Goal: Navigation & Orientation: Find specific page/section

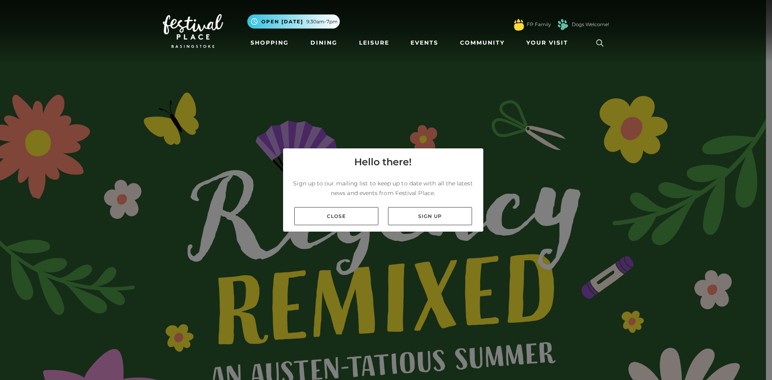
click at [343, 218] on link "Close" at bounding box center [336, 216] width 84 height 18
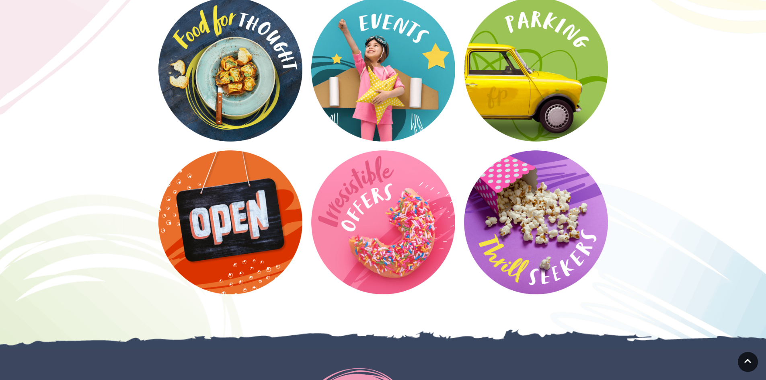
scroll to position [1608, 0]
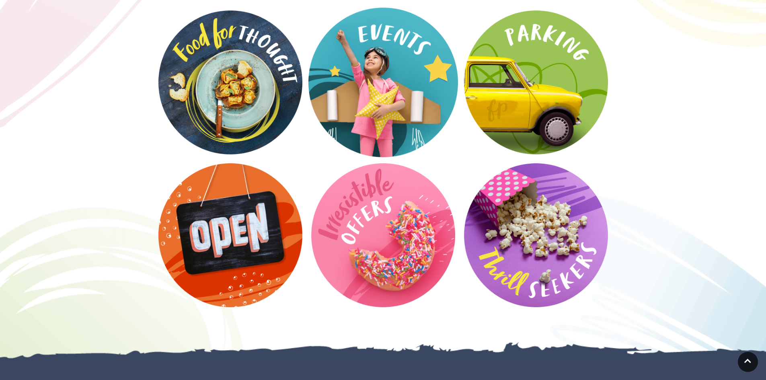
click at [400, 79] on video at bounding box center [383, 83] width 150 height 150
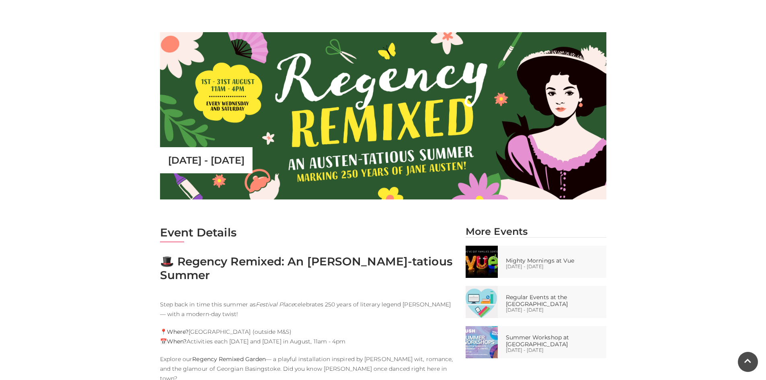
scroll to position [402, 0]
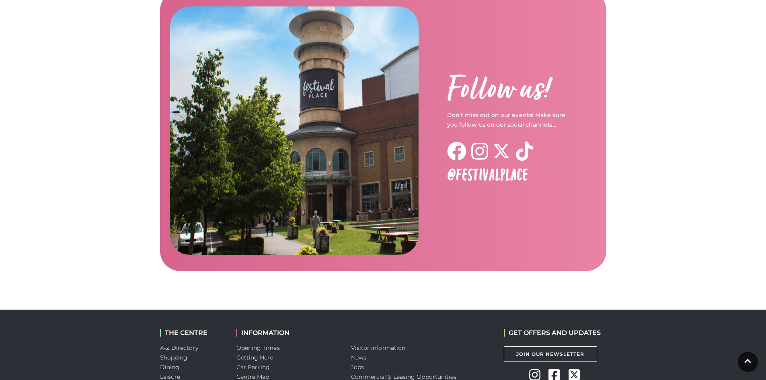
scroll to position [1246, 0]
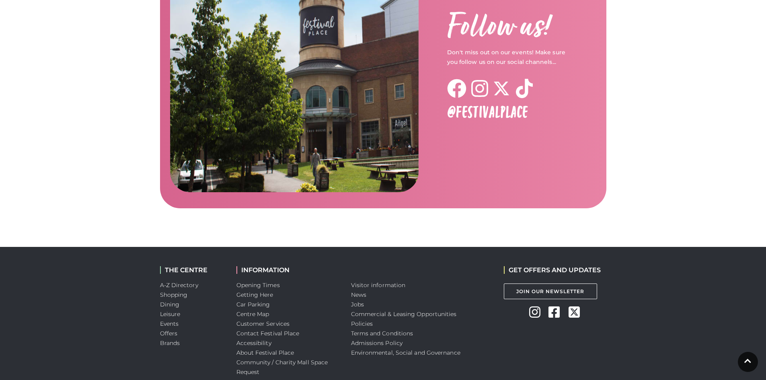
click at [532, 306] on icon at bounding box center [534, 312] width 11 height 13
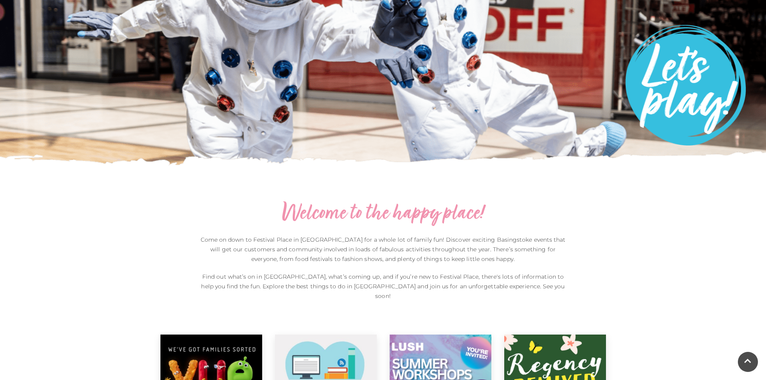
scroll to position [0, 0]
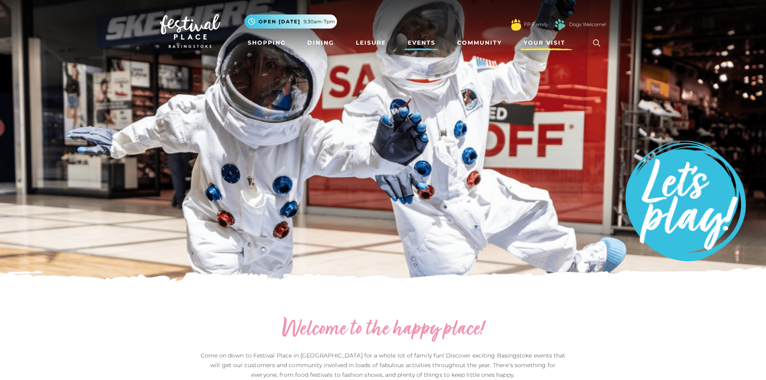
click at [559, 43] on span "Your Visit" at bounding box center [544, 43] width 42 height 8
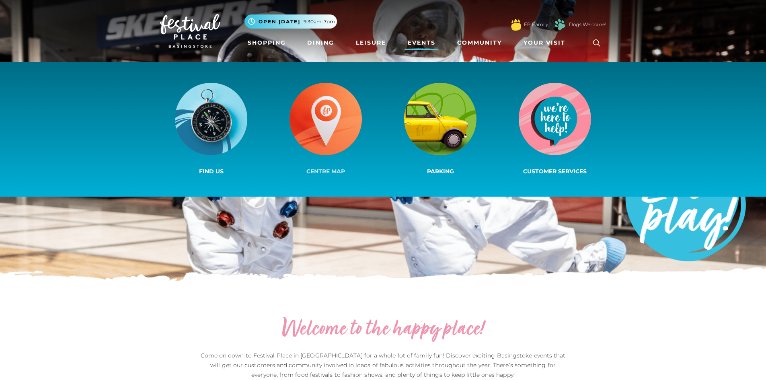
click at [314, 120] on img at bounding box center [325, 119] width 72 height 72
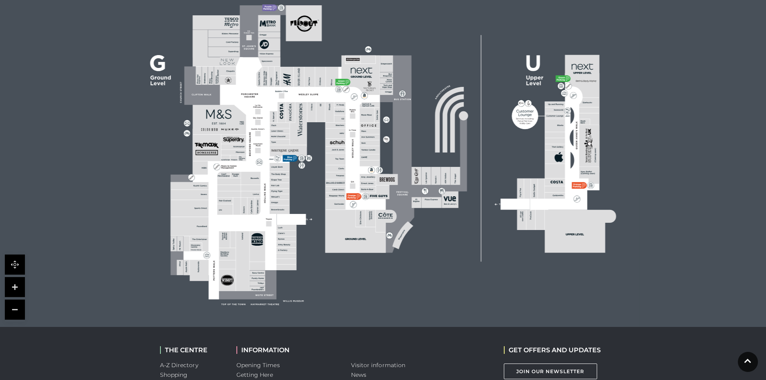
scroll to position [281, 0]
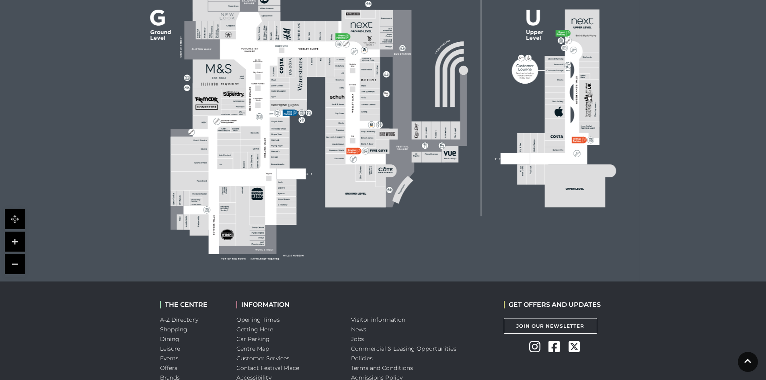
click at [16, 238] on link at bounding box center [15, 242] width 20 height 20
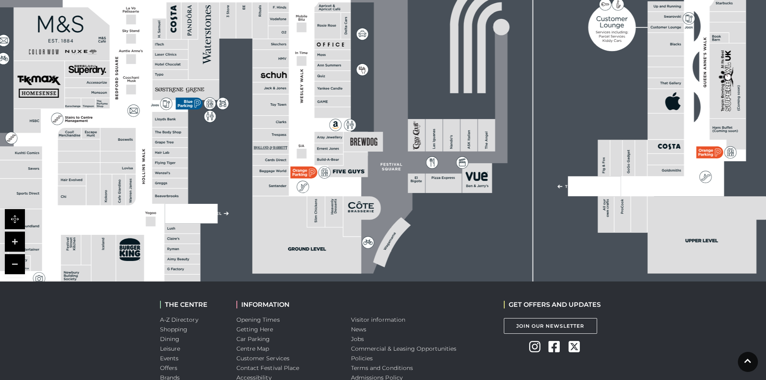
drag, startPoint x: 203, startPoint y: 187, endPoint x: 170, endPoint y: 167, distance: 39.1
click at [170, 168] on rect at bounding box center [170, 163] width 36 height 10
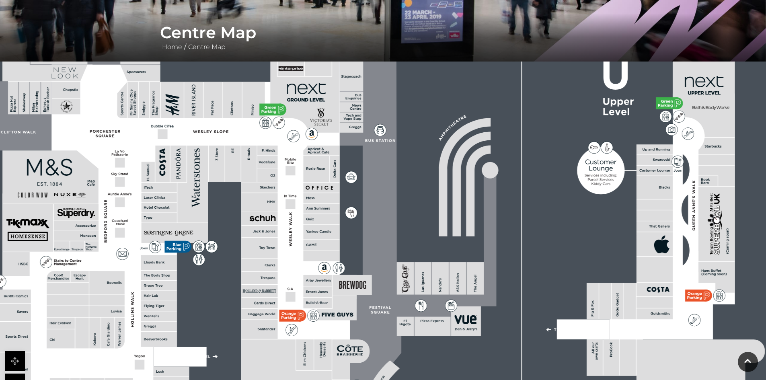
scroll to position [241, 0]
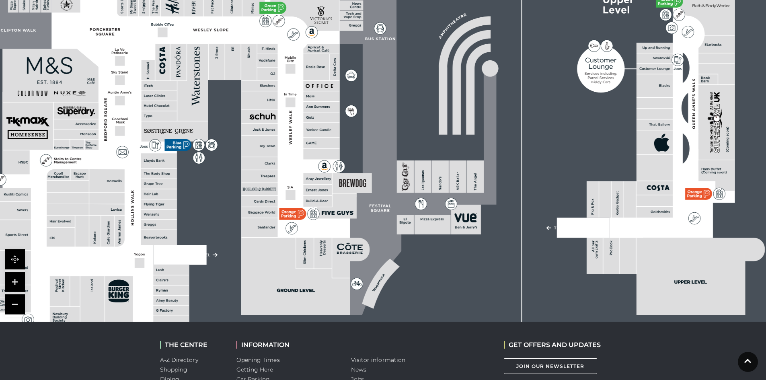
click at [14, 277] on link at bounding box center [15, 282] width 20 height 20
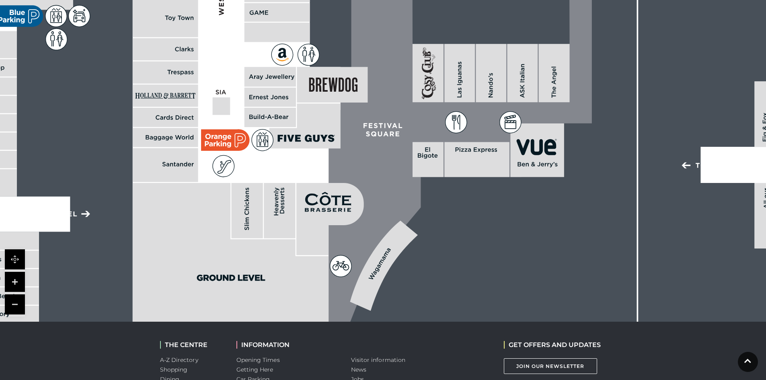
drag, startPoint x: 392, startPoint y: 251, endPoint x: 397, endPoint y: 119, distance: 132.4
click at [397, 119] on icon at bounding box center [448, 2] width 287 height 639
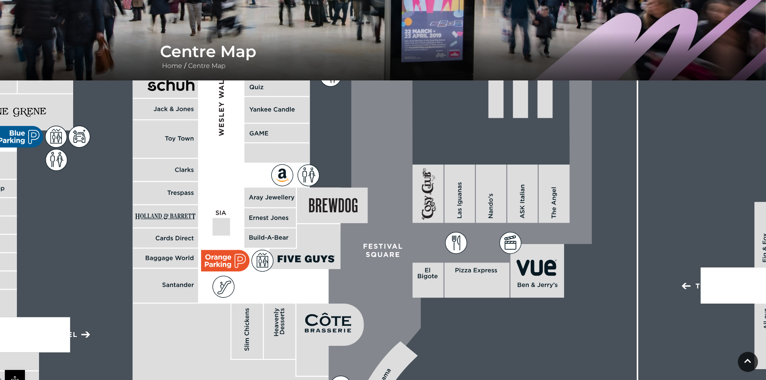
scroll to position [40, 0]
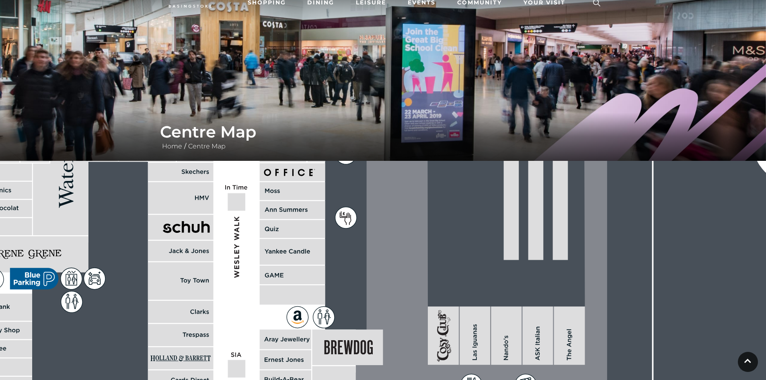
drag, startPoint x: 382, startPoint y: 218, endPoint x: 397, endPoint y: 280, distance: 63.4
click at [397, 280] on icon at bounding box center [463, 264] width 287 height 639
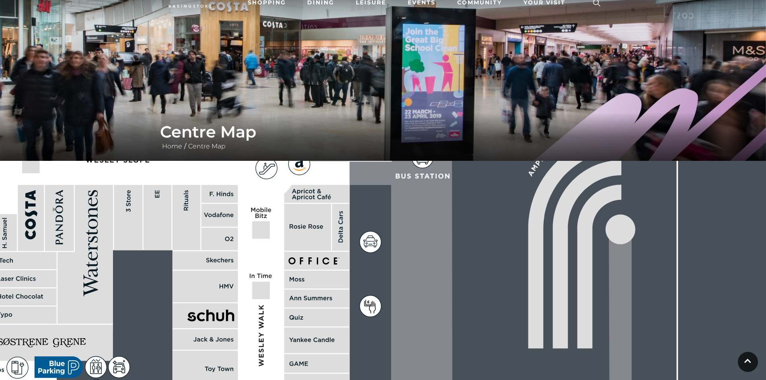
drag, startPoint x: 353, startPoint y: 220, endPoint x: 373, endPoint y: 297, distance: 79.8
click at [373, 297] on icon at bounding box center [370, 306] width 21 height 21
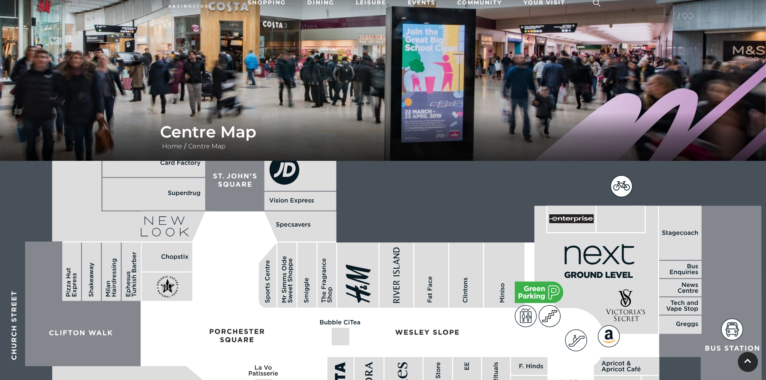
drag, startPoint x: 128, startPoint y: 207, endPoint x: 507, endPoint y: 399, distance: 424.5
click at [507, 380] on html "Skip to Navigation Skip to Content Toggle navigation .st5{fill:none;stroke:#FFF…" at bounding box center [383, 329] width 766 height 738
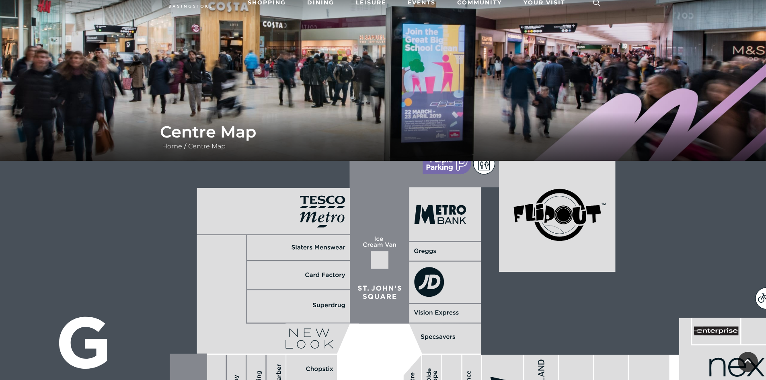
drag, startPoint x: 279, startPoint y: 264, endPoint x: 407, endPoint y: 378, distance: 171.2
click at [408, 380] on html "Skip to Navigation Skip to Content Toggle navigation .st5{fill:none;stroke:#FFF…" at bounding box center [383, 329] width 766 height 738
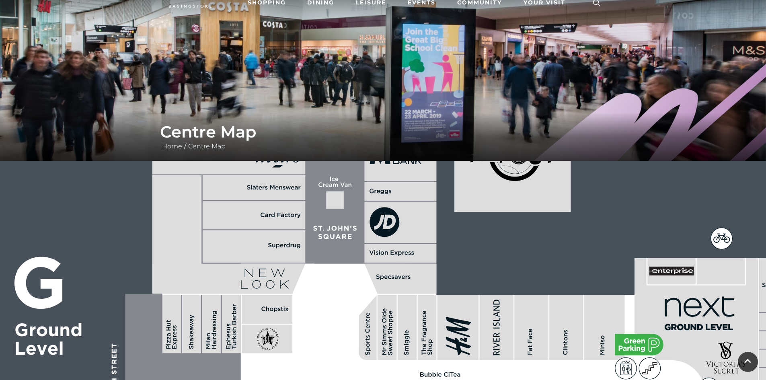
drag, startPoint x: 449, startPoint y: 266, endPoint x: 404, endPoint y: 205, distance: 75.8
click at [404, 205] on rect at bounding box center [400, 222] width 72 height 41
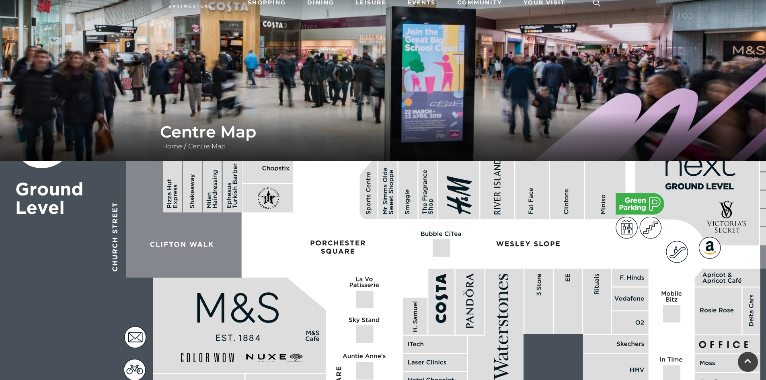
drag, startPoint x: 347, startPoint y: 306, endPoint x: 349, endPoint y: 166, distance: 139.9
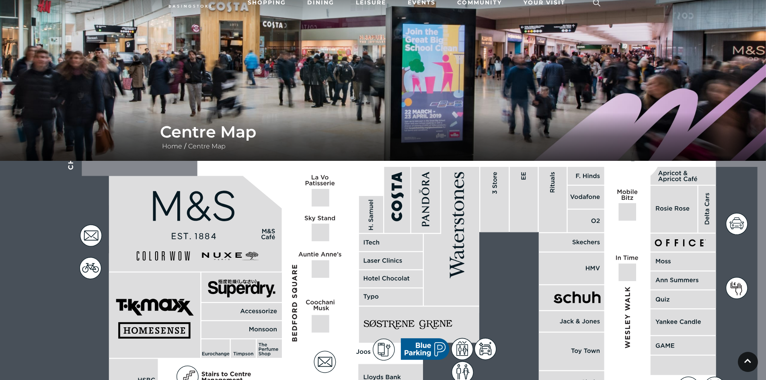
drag, startPoint x: 365, startPoint y: 267, endPoint x: 321, endPoint y: 148, distance: 126.6
click at [321, 148] on div "Centre Map Home / Centre Map" at bounding box center [383, 241] width 766 height 563
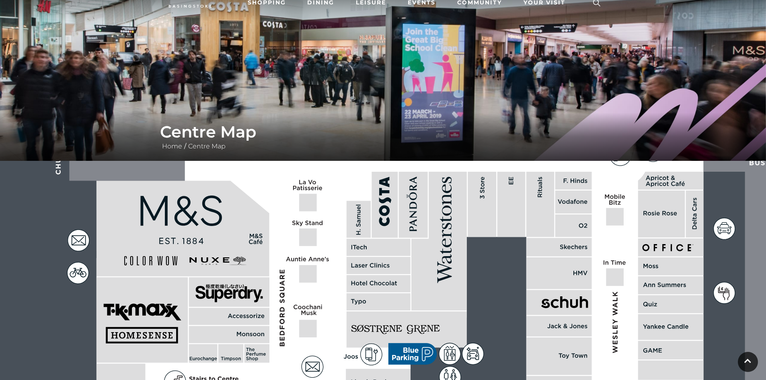
drag, startPoint x: 358, startPoint y: 266, endPoint x: 345, endPoint y: 271, distance: 13.4
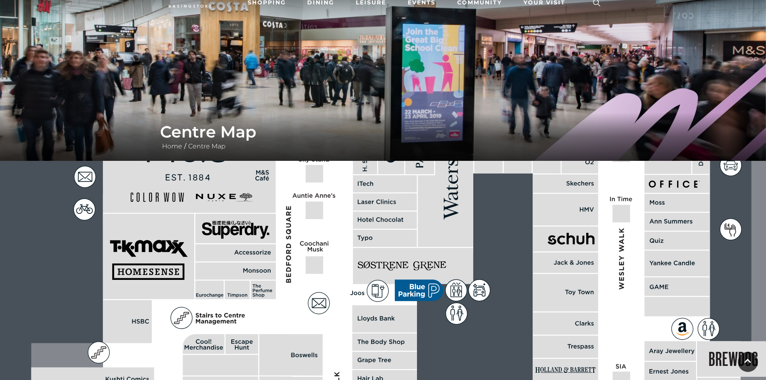
drag, startPoint x: 341, startPoint y: 265, endPoint x: 347, endPoint y: 199, distance: 65.9
click at [347, 199] on polygon at bounding box center [385, 337] width 709 height 822
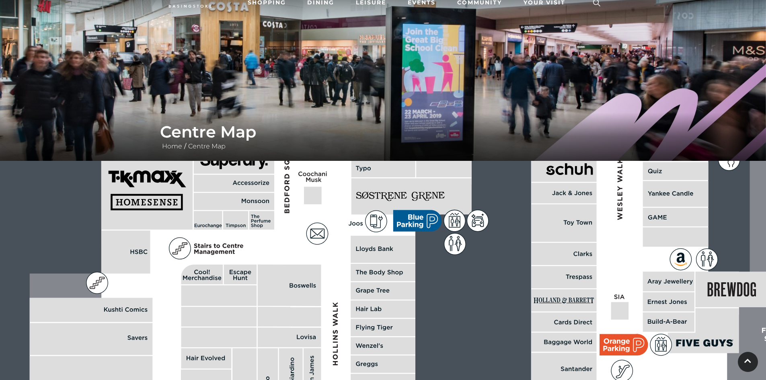
drag, startPoint x: 342, startPoint y: 281, endPoint x: 341, endPoint y: 213, distance: 67.6
click at [341, 213] on polygon at bounding box center [384, 267] width 709 height 822
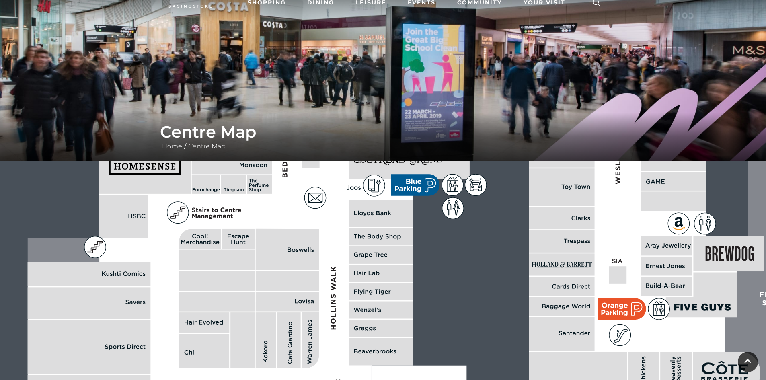
drag, startPoint x: 331, startPoint y: 310, endPoint x: 329, endPoint y: 275, distance: 35.8
click at [329, 275] on polygon at bounding box center [382, 232] width 709 height 822
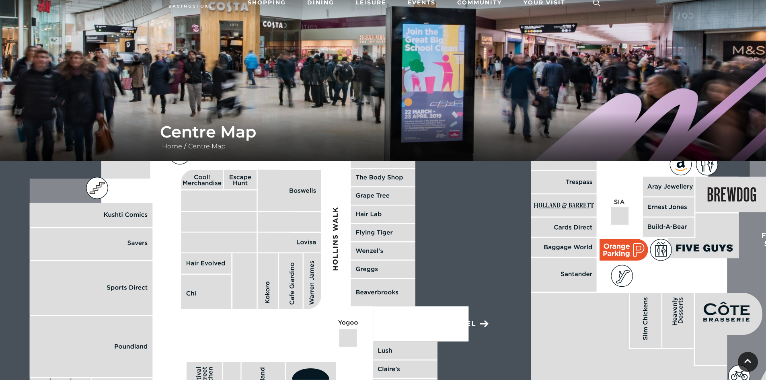
drag, startPoint x: 326, startPoint y: 334, endPoint x: 328, endPoint y: 273, distance: 61.1
click at [328, 273] on polygon at bounding box center [384, 173] width 709 height 822
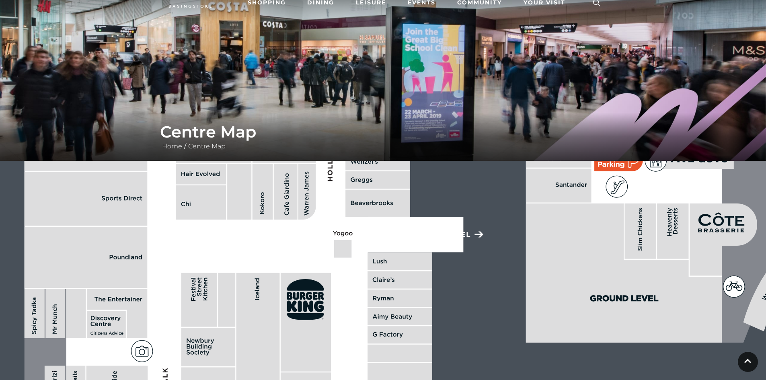
drag, startPoint x: 346, startPoint y: 334, endPoint x: 341, endPoint y: 246, distance: 87.4
click at [341, 246] on rect at bounding box center [343, 249] width 18 height 18
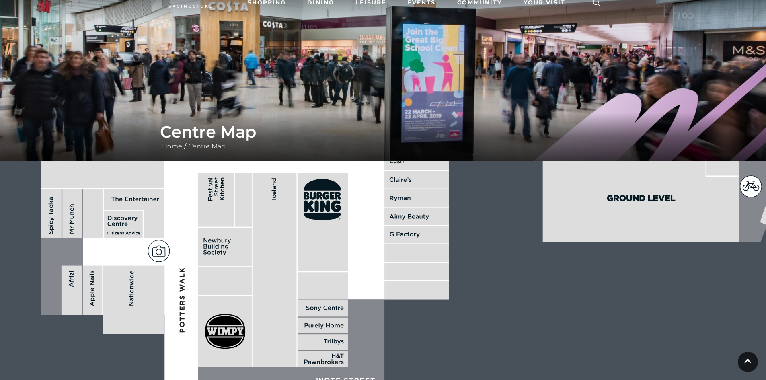
drag, startPoint x: 329, startPoint y: 342, endPoint x: 345, endPoint y: 238, distance: 105.0
click at [345, 238] on rect at bounding box center [323, 222] width 50 height 99
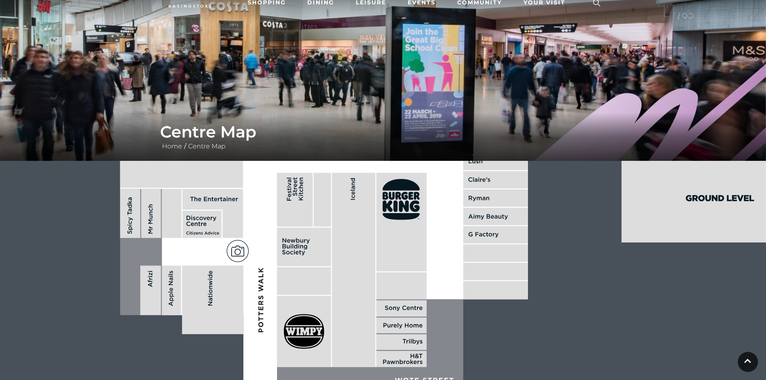
drag, startPoint x: 314, startPoint y: 293, endPoint x: 392, endPoint y: 276, distance: 80.6
click at [392, 276] on rect at bounding box center [401, 285] width 50 height 27
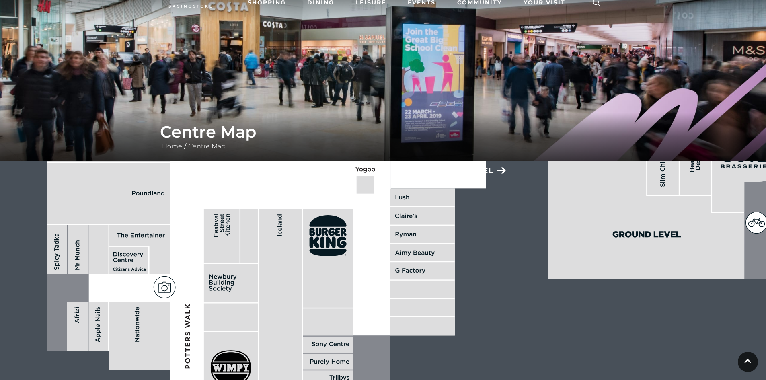
drag, startPoint x: 426, startPoint y: 326, endPoint x: 353, endPoint y: 362, distance: 81.6
click at [353, 362] on rect at bounding box center [328, 362] width 50 height 16
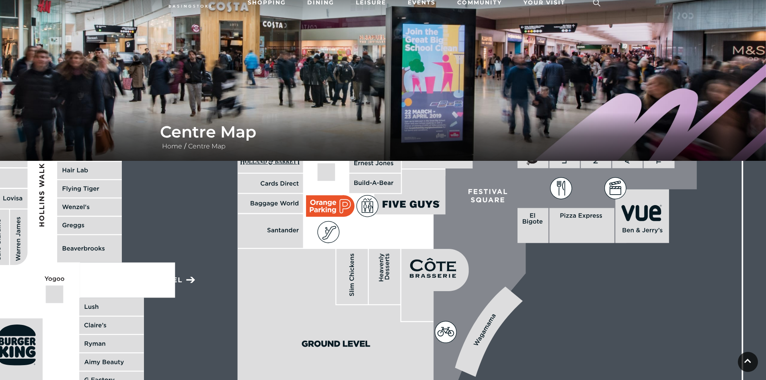
drag, startPoint x: 434, startPoint y: 266, endPoint x: 188, endPoint y: 399, distance: 279.9
click at [188, 380] on html "Skip to Navigation Skip to Content Toggle navigation .st5{fill:none;stroke:#FFF…" at bounding box center [383, 329] width 766 height 738
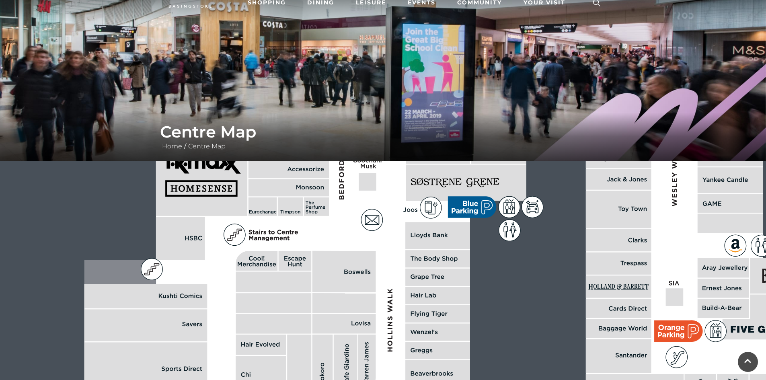
drag, startPoint x: 110, startPoint y: 250, endPoint x: 493, endPoint y: 399, distance: 410.6
click at [493, 380] on html "Skip to Navigation Skip to Content Toggle navigation .st5{fill:none;stroke:#FFF…" at bounding box center [383, 329] width 766 height 738
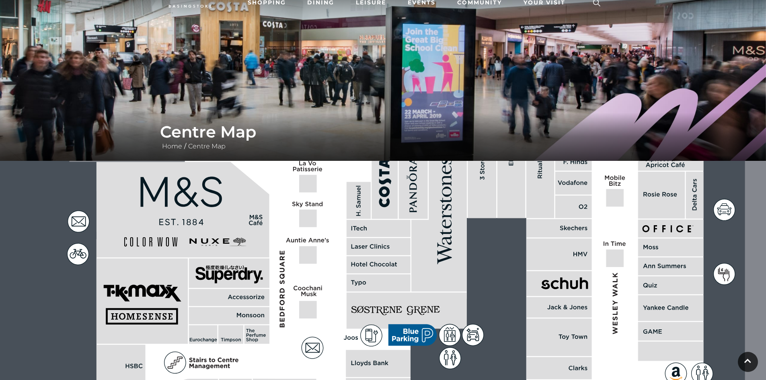
drag, startPoint x: 461, startPoint y: 248, endPoint x: 395, endPoint y: 393, distance: 159.2
click at [395, 380] on html "Skip to Navigation Skip to Content Toggle navigation .st5{fill:none;stroke:#FFF…" at bounding box center [383, 329] width 766 height 738
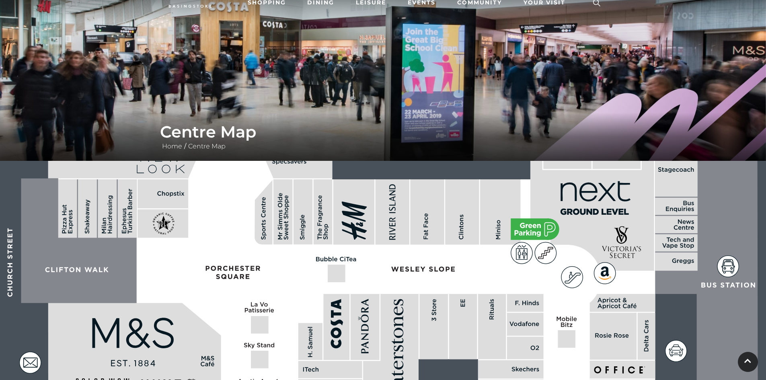
drag, startPoint x: 391, startPoint y: 236, endPoint x: 350, endPoint y: 384, distance: 154.3
click at [350, 380] on html "Skip to Navigation Skip to Content Toggle navigation .st5{fill:none;stroke:#FFF…" at bounding box center [383, 329] width 766 height 738
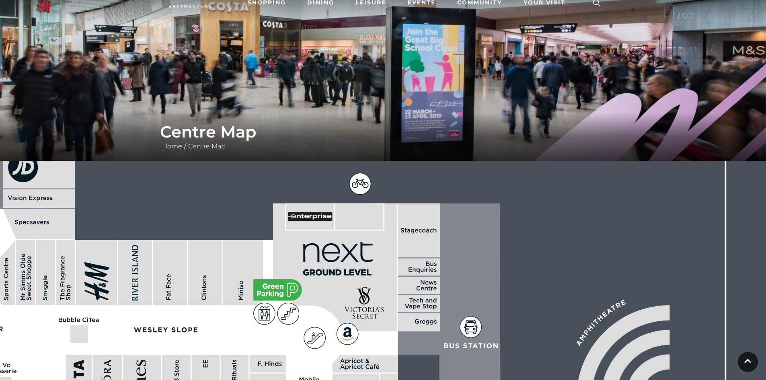
drag, startPoint x: 463, startPoint y: 226, endPoint x: 204, endPoint y: 285, distance: 265.9
click at [204, 285] on rect at bounding box center [205, 272] width 34 height 65
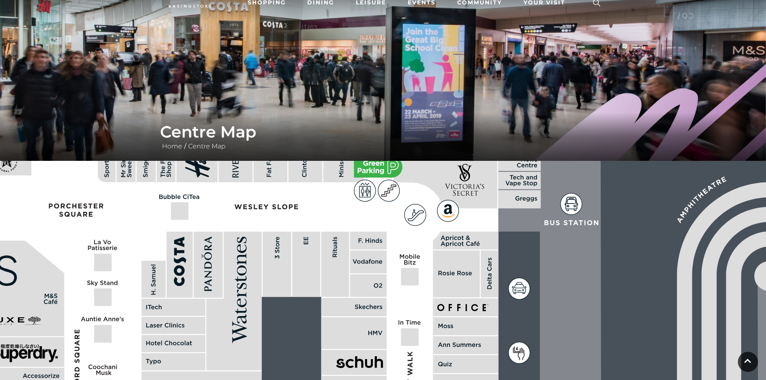
drag, startPoint x: 251, startPoint y: 284, endPoint x: 359, endPoint y: 148, distance: 173.7
click at [359, 148] on div "Centre Map Home / Centre Map" at bounding box center [383, 241] width 766 height 563
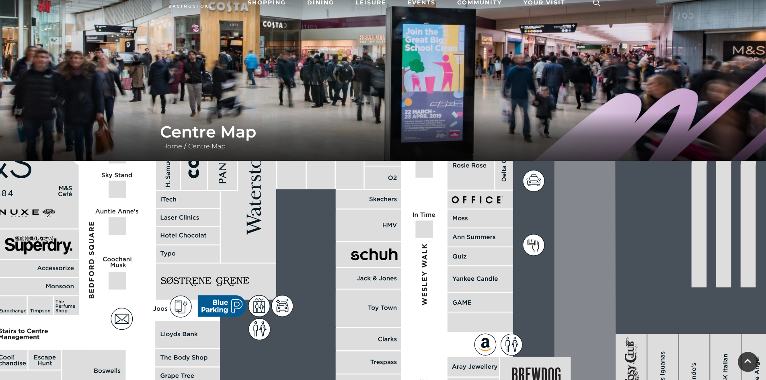
drag, startPoint x: 381, startPoint y: 284, endPoint x: 394, endPoint y: 172, distance: 112.6
click at [394, 172] on rect at bounding box center [383, 177] width 37 height 23
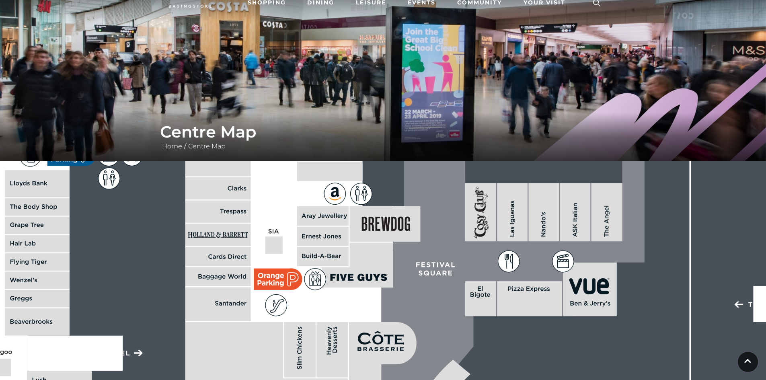
drag, startPoint x: 400, startPoint y: 326, endPoint x: 246, endPoint y: 190, distance: 206.5
click at [246, 190] on rect at bounding box center [218, 188] width 66 height 22
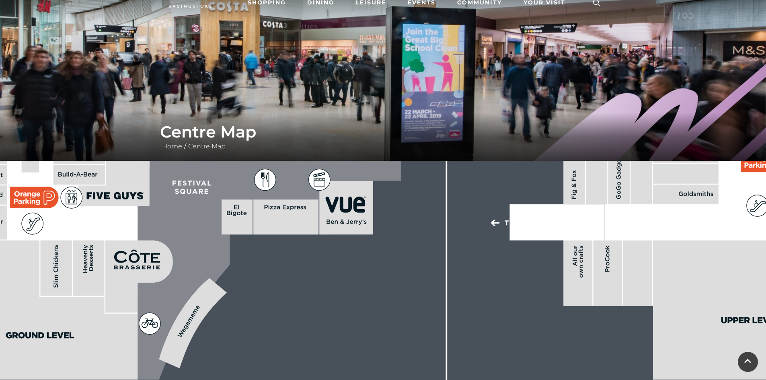
drag, startPoint x: 383, startPoint y: 294, endPoint x: 139, endPoint y: 213, distance: 257.2
click at [139, 213] on icon at bounding box center [257, 59] width 287 height 639
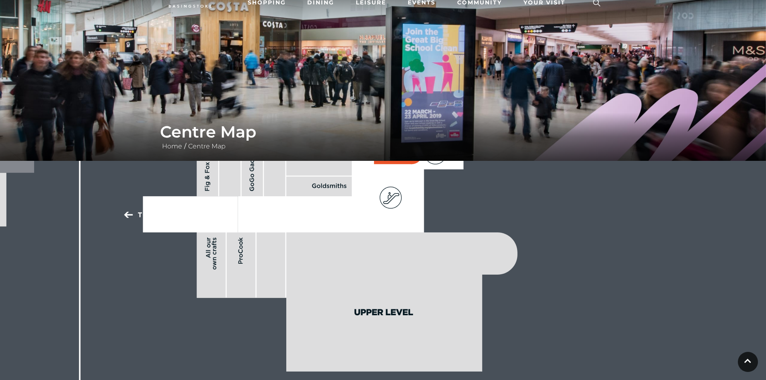
drag, startPoint x: 596, startPoint y: 263, endPoint x: 232, endPoint y: 255, distance: 364.4
click at [232, 255] on rect at bounding box center [241, 265] width 29 height 66
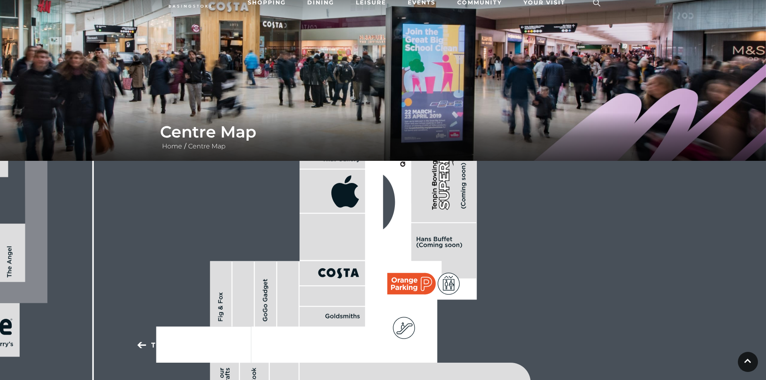
drag, startPoint x: 344, startPoint y: 230, endPoint x: 358, endPoint y: 361, distance: 131.8
click at [358, 361] on icon at bounding box center [343, 174] width 267 height 508
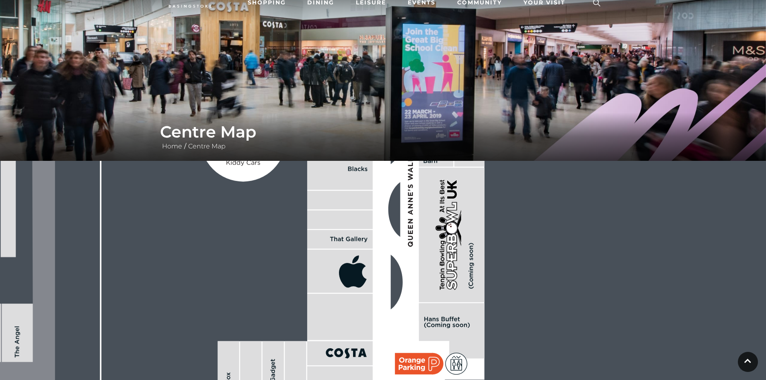
drag, startPoint x: 346, startPoint y: 300, endPoint x: 350, endPoint y: 399, distance: 99.4
click at [350, 380] on html "Skip to Navigation Skip to Content Toggle navigation .st5{fill:none;stroke:#FFF…" at bounding box center [383, 329] width 766 height 738
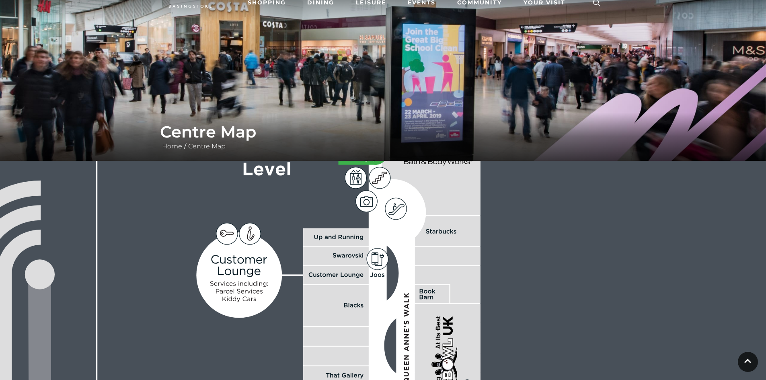
drag, startPoint x: 346, startPoint y: 237, endPoint x: 342, endPoint y: 373, distance: 136.4
click at [342, 373] on rect at bounding box center [336, 375] width 66 height 18
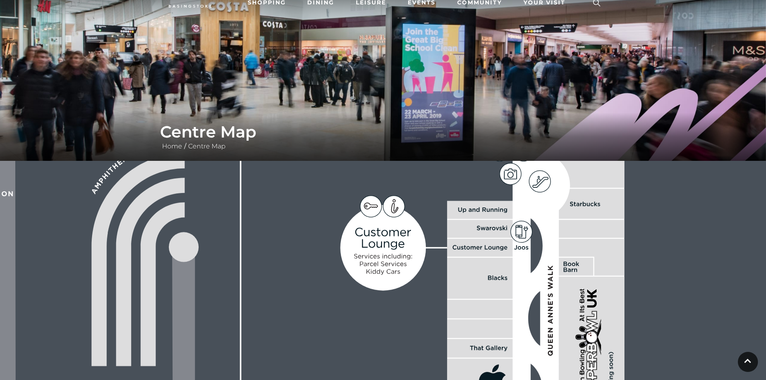
drag, startPoint x: 469, startPoint y: 253, endPoint x: 614, endPoint y: 206, distance: 152.6
click at [614, 220] on rect at bounding box center [592, 229] width 66 height 18
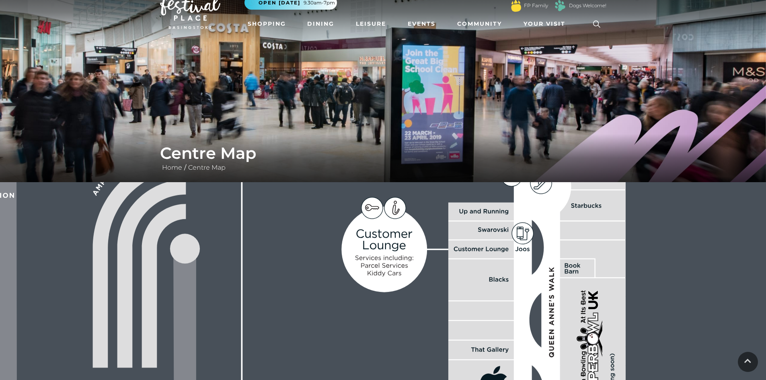
scroll to position [0, 0]
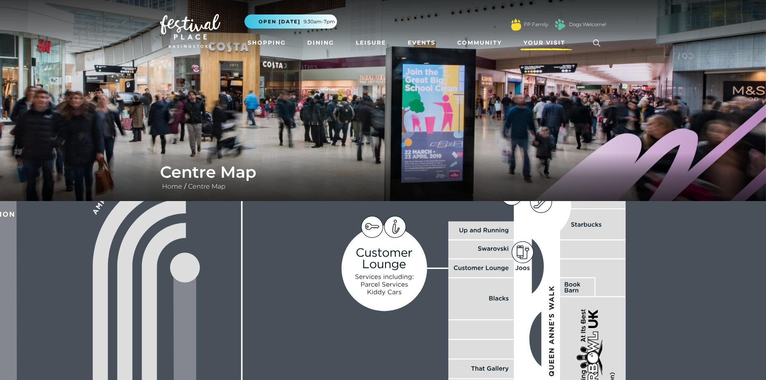
click at [564, 41] on span "Your Visit" at bounding box center [544, 43] width 42 height 8
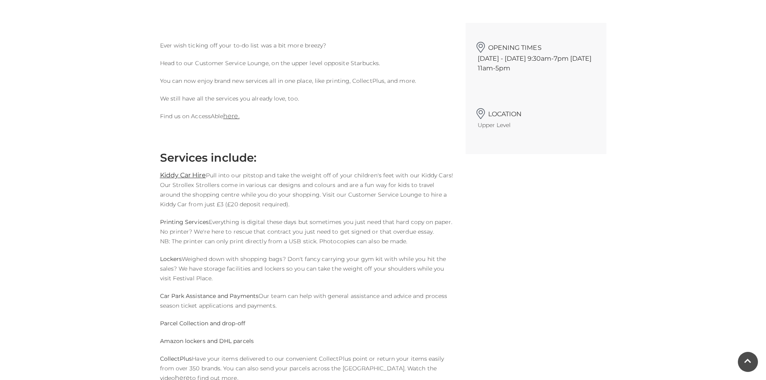
scroll to position [140, 0]
